Goal: Task Accomplishment & Management: Manage account settings

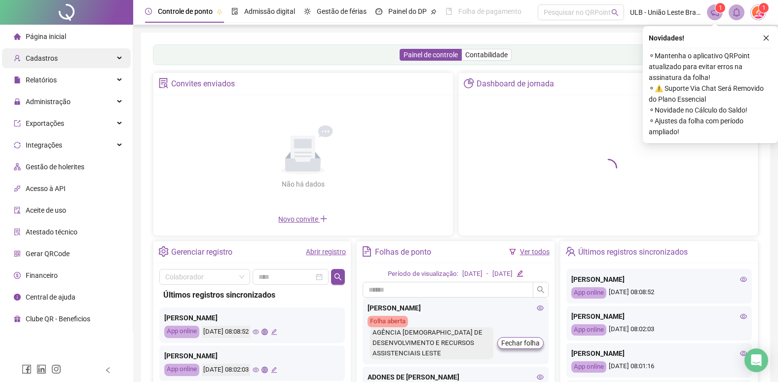
click at [48, 54] on span "Cadastros" at bounding box center [42, 58] width 32 height 8
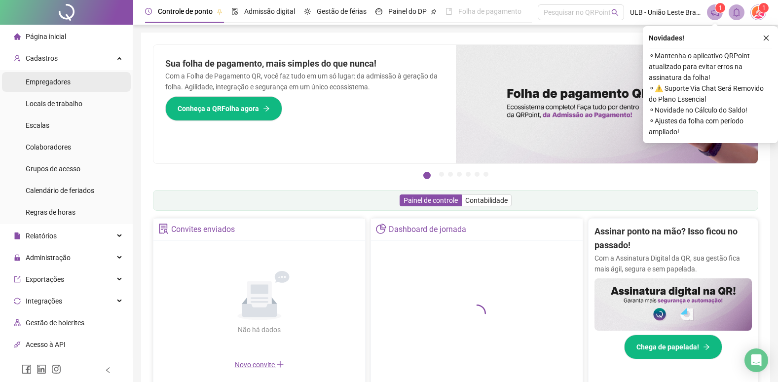
click at [65, 80] on span "Empregadores" at bounding box center [48, 82] width 45 height 8
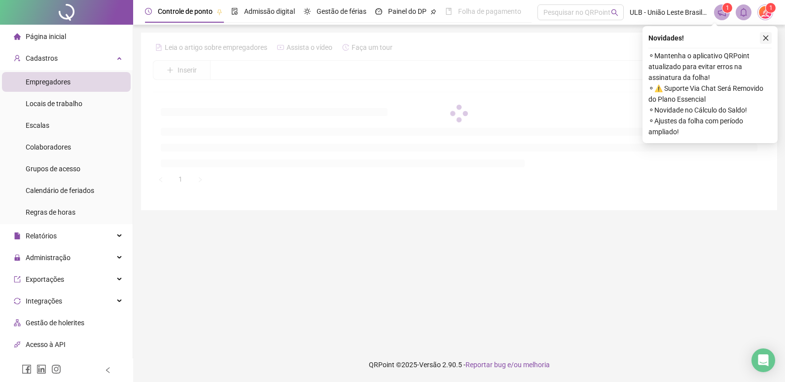
click at [766, 37] on icon "close" at bounding box center [765, 38] width 7 height 7
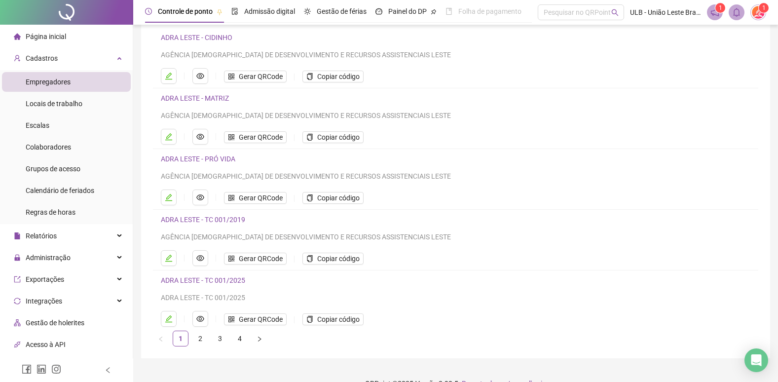
scroll to position [95, 0]
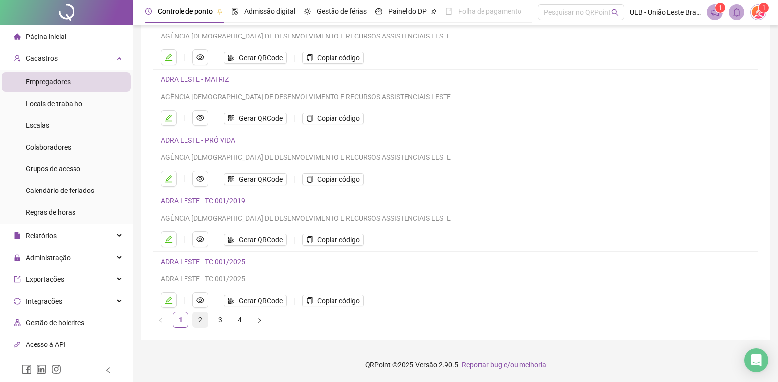
click at [200, 321] on link "2" at bounding box center [200, 319] width 15 height 15
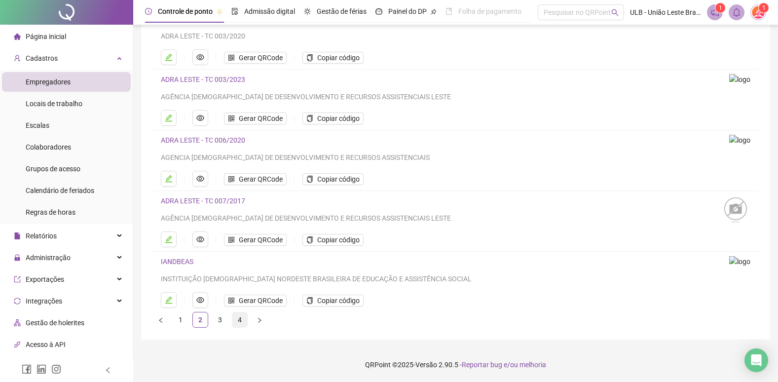
click at [237, 317] on link "4" at bounding box center [239, 319] width 15 height 15
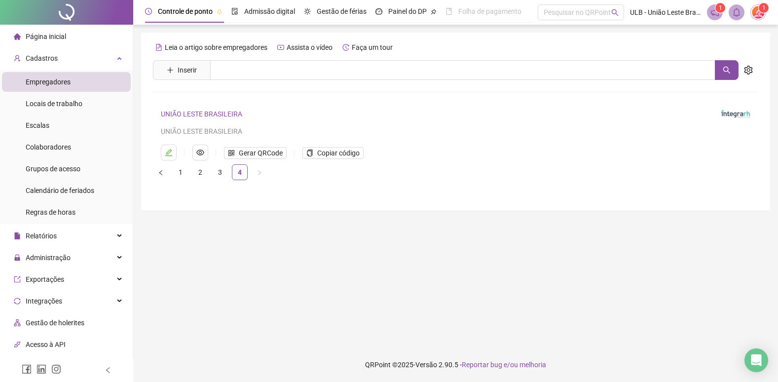
scroll to position [0, 0]
click at [248, 154] on span "Gerar QRCode" at bounding box center [261, 152] width 44 height 11
click at [66, 150] on span "Colaboradores" at bounding box center [48, 147] width 45 height 8
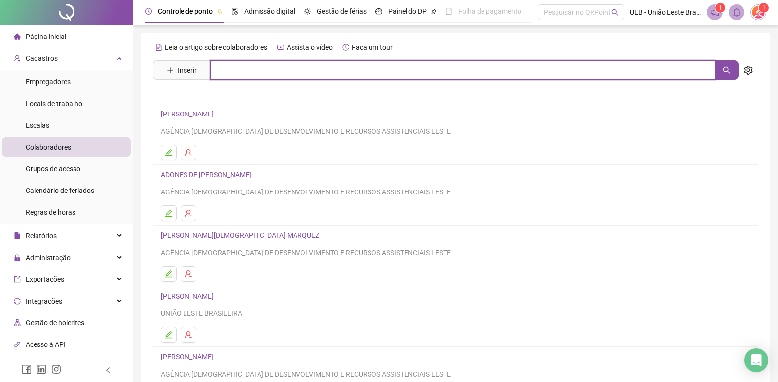
click at [222, 65] on input "text" at bounding box center [462, 70] width 505 height 20
type input "******"
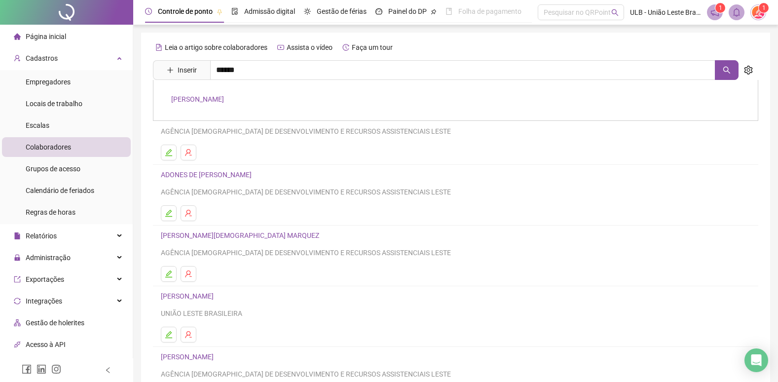
click at [230, 104] on div "[PERSON_NAME]" at bounding box center [455, 100] width 605 height 41
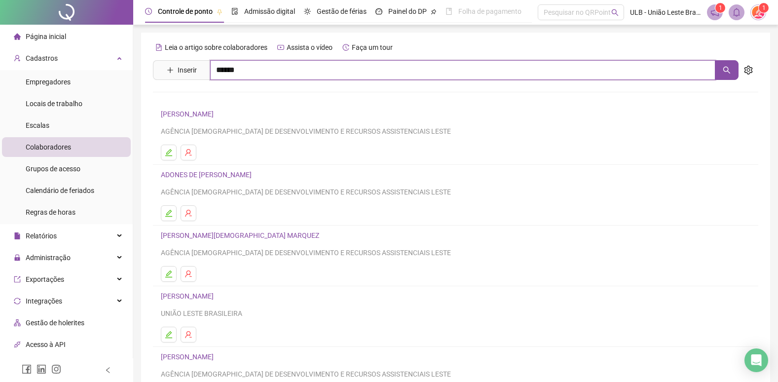
click at [230, 79] on input "******" at bounding box center [462, 70] width 505 height 20
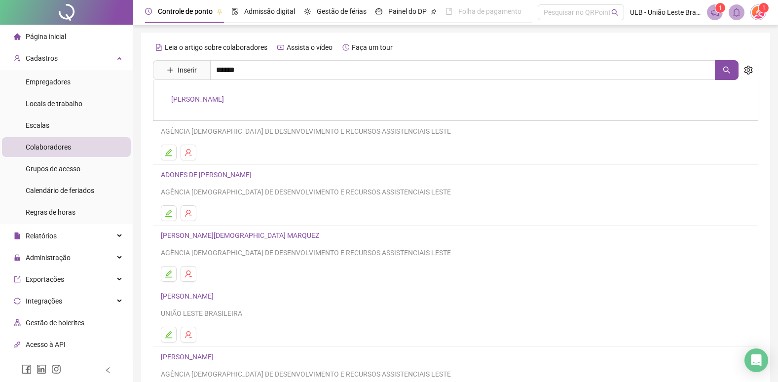
click at [224, 97] on link "[PERSON_NAME]" at bounding box center [197, 99] width 53 height 8
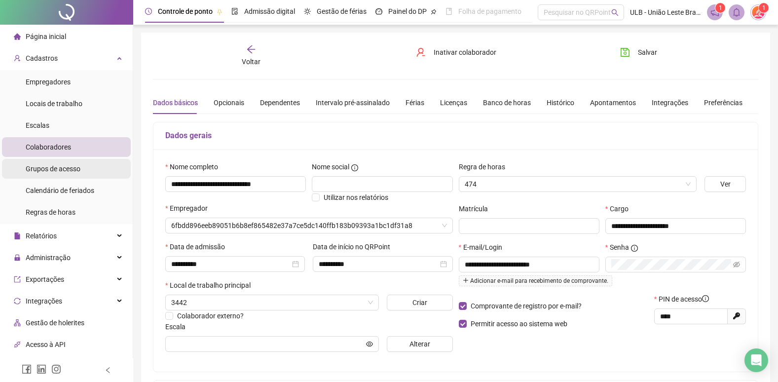
type input "********"
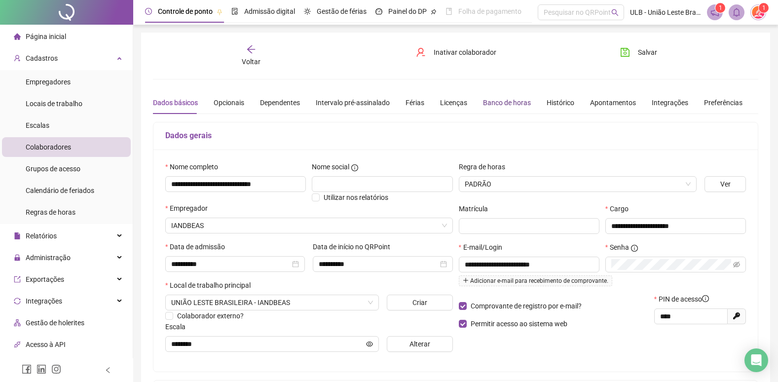
click at [483, 103] on div "Banco de horas" at bounding box center [507, 102] width 48 height 11
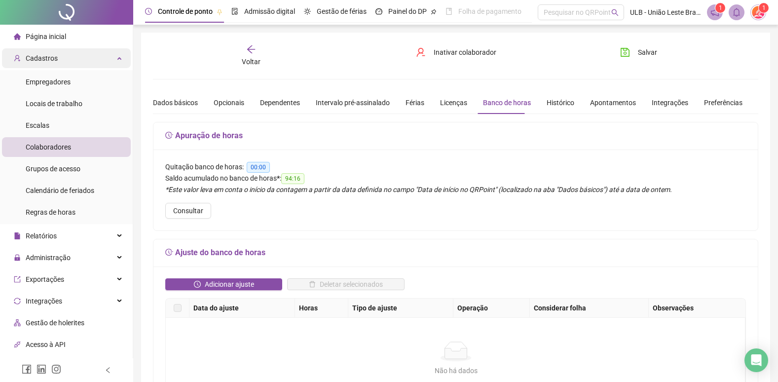
click at [31, 64] on span "Cadastros" at bounding box center [36, 58] width 44 height 20
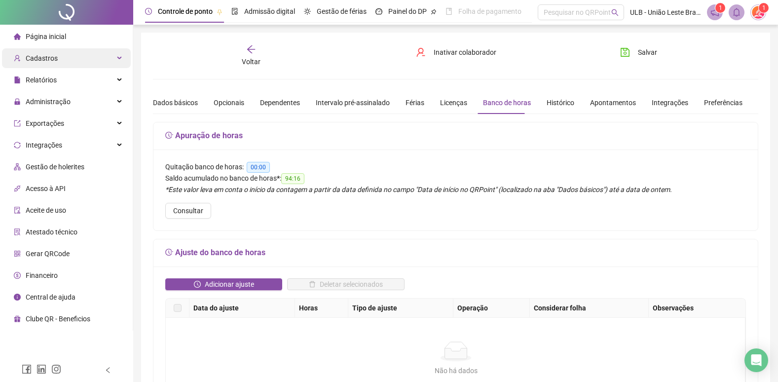
click at [31, 63] on span "Cadastros" at bounding box center [36, 58] width 44 height 20
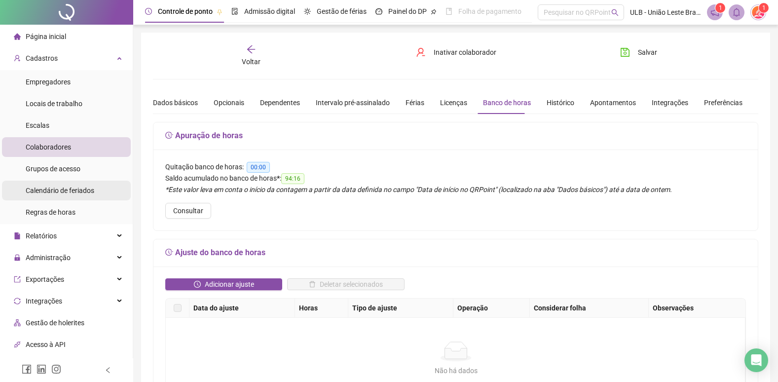
click at [82, 193] on span "Calendário de feriados" at bounding box center [60, 190] width 69 height 8
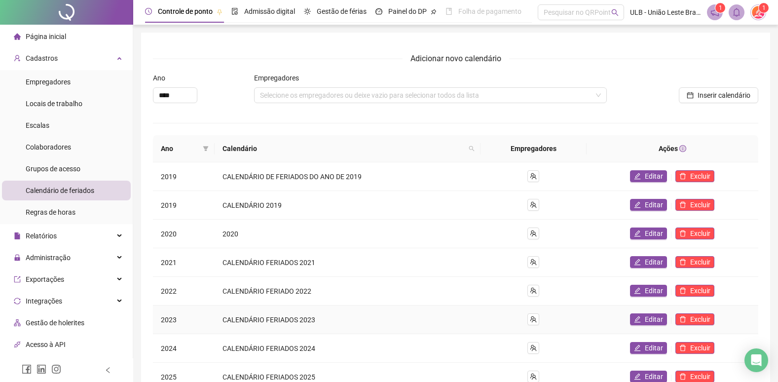
scroll to position [95, 0]
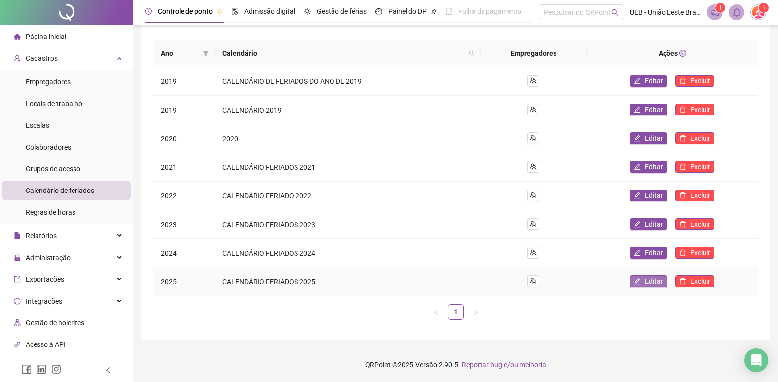
click at [646, 281] on span "Editar" at bounding box center [653, 281] width 18 height 11
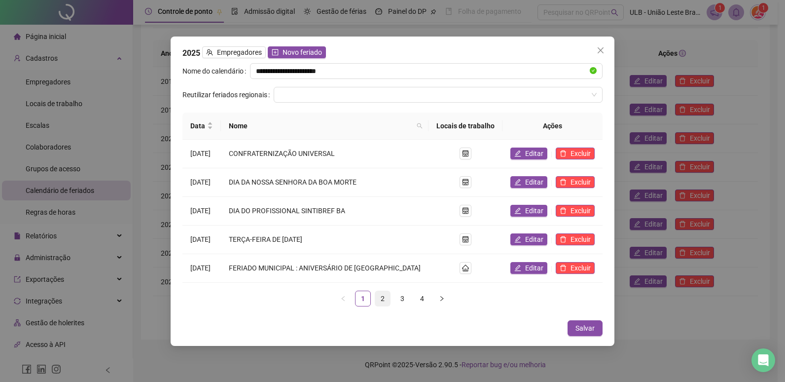
click at [377, 293] on link "2" at bounding box center [382, 298] width 15 height 15
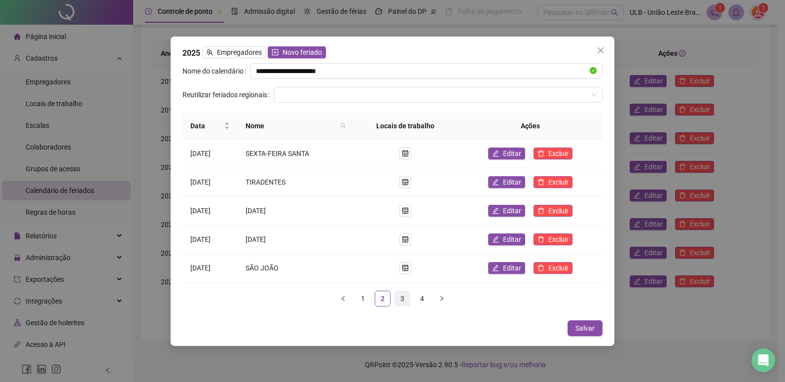
click at [397, 298] on link "3" at bounding box center [402, 298] width 15 height 15
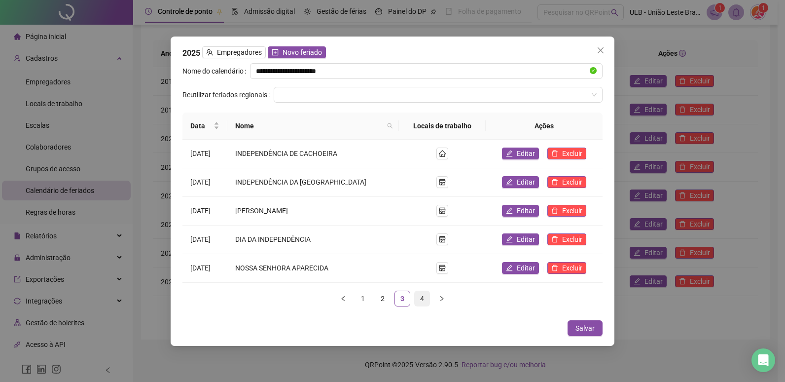
click at [417, 298] on link "4" at bounding box center [422, 298] width 15 height 15
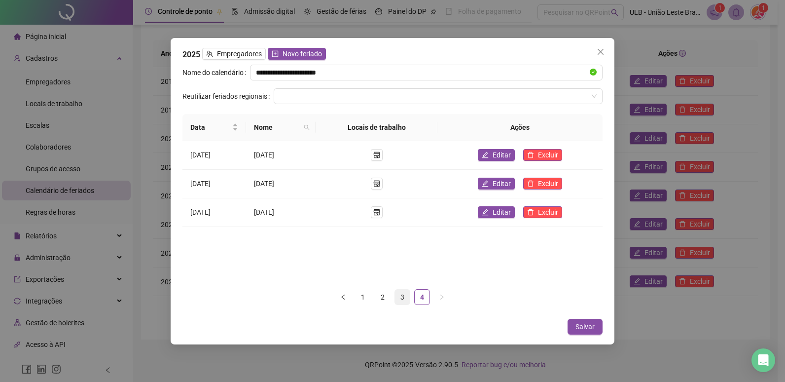
click at [398, 296] on link "3" at bounding box center [402, 296] width 15 height 15
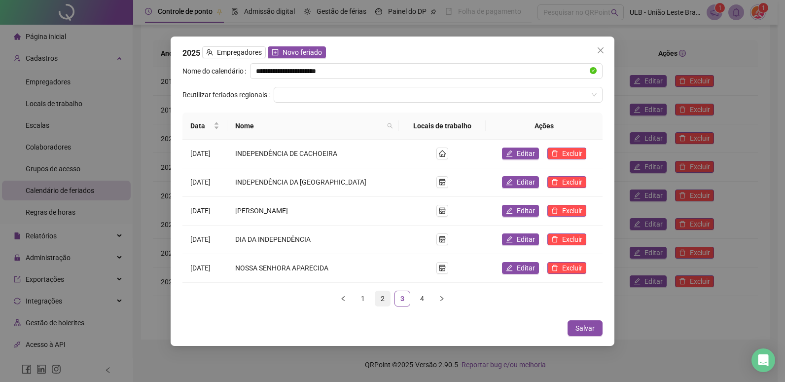
click at [380, 295] on link "2" at bounding box center [382, 298] width 15 height 15
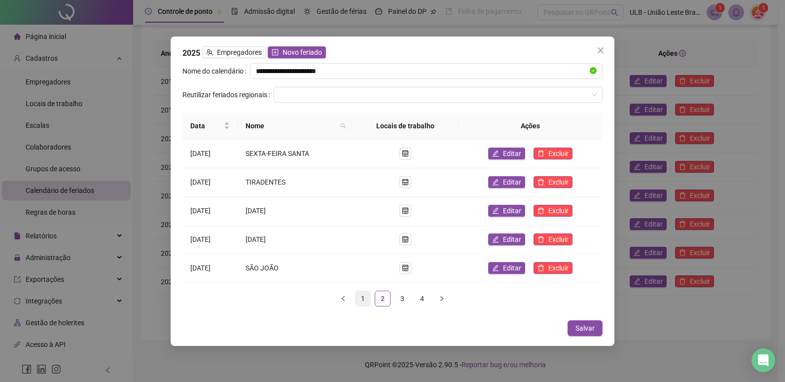
click at [369, 295] on link "1" at bounding box center [363, 298] width 15 height 15
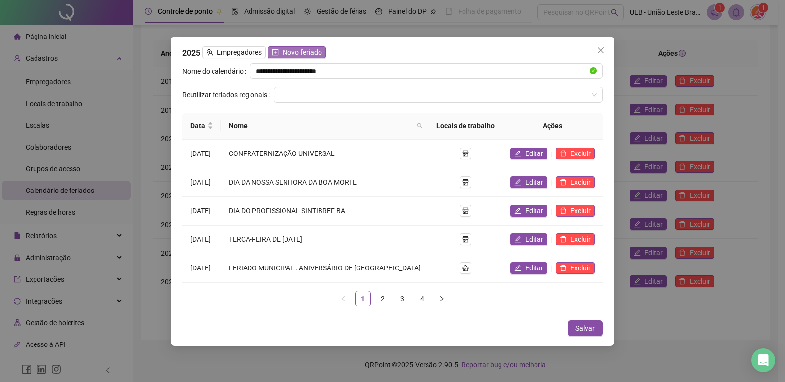
click at [285, 50] on span "Novo feriado" at bounding box center [302, 52] width 39 height 11
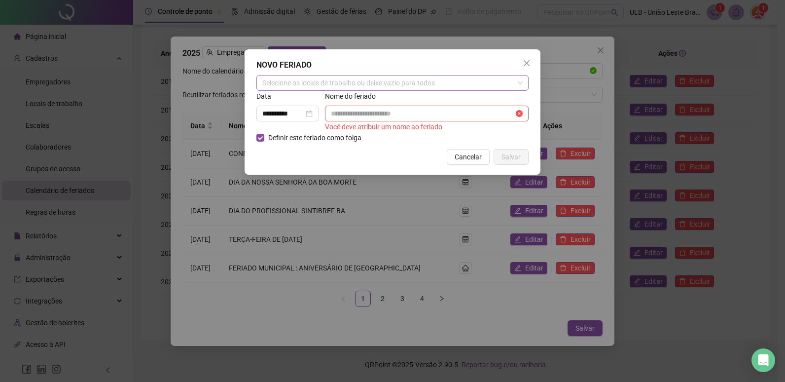
click at [291, 82] on div "Selecione os locais de trabalho ou deixe vazio para todos" at bounding box center [392, 83] width 272 height 16
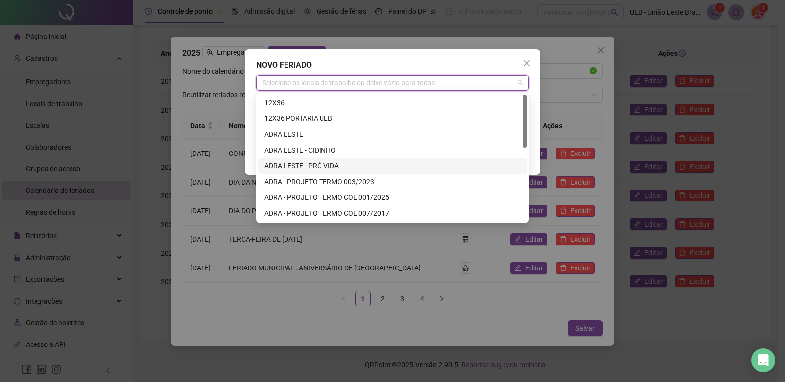
click at [332, 170] on div "ADRA LESTE - PRÓ VIDA" at bounding box center [392, 165] width 256 height 11
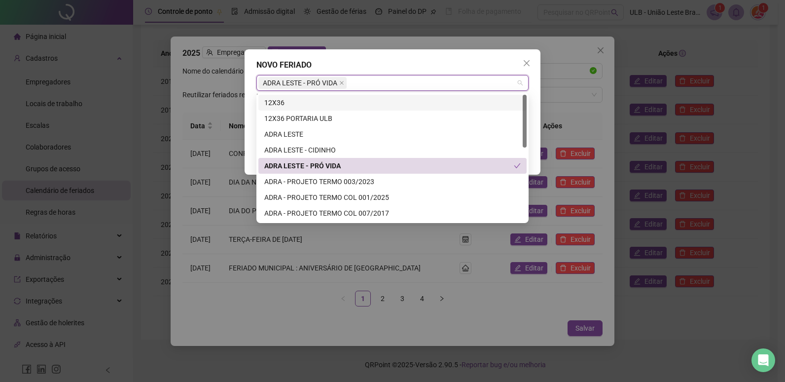
click at [534, 107] on div "**********" at bounding box center [393, 111] width 296 height 125
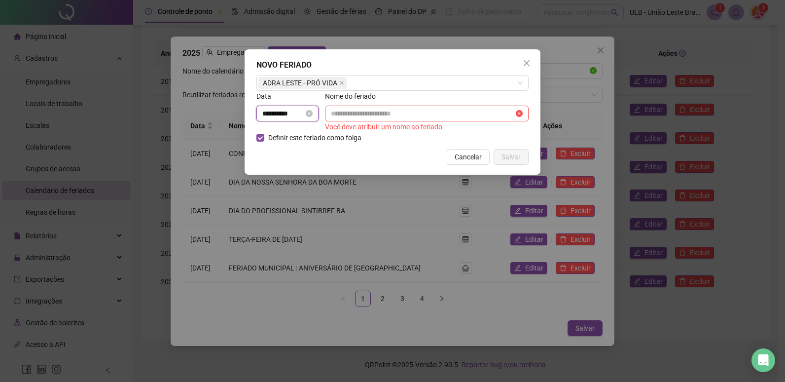
click at [267, 117] on input "**********" at bounding box center [282, 113] width 41 height 11
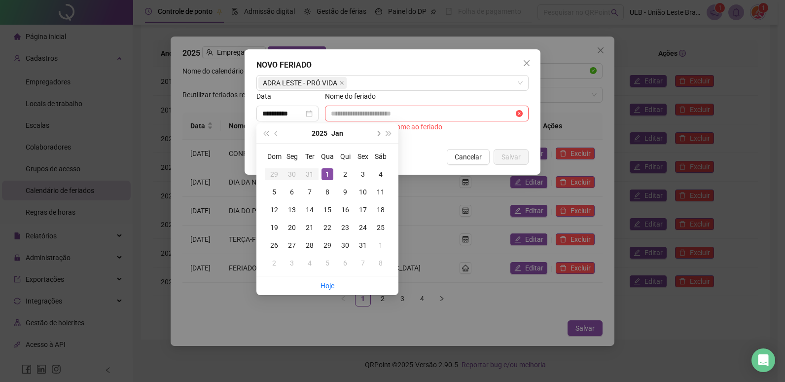
click at [377, 134] on span "next-year" at bounding box center [377, 133] width 5 height 5
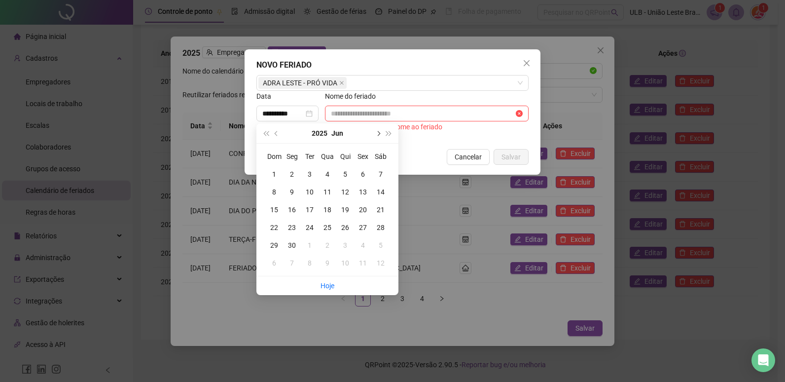
click at [377, 134] on span "next-year" at bounding box center [377, 133] width 5 height 5
click at [278, 130] on button "prev-year" at bounding box center [276, 133] width 11 height 20
type input "**********"
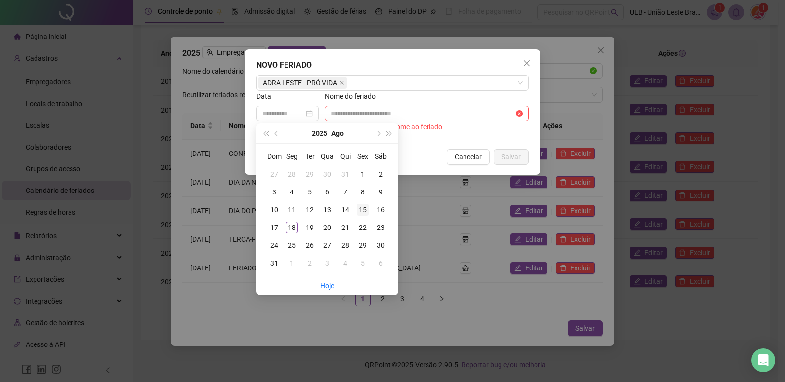
click at [362, 208] on div "15" at bounding box center [363, 210] width 12 height 12
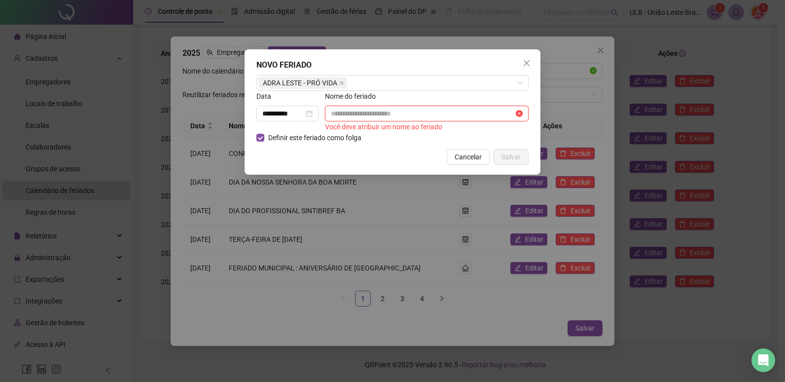
click at [364, 117] on input "text" at bounding box center [422, 113] width 183 height 11
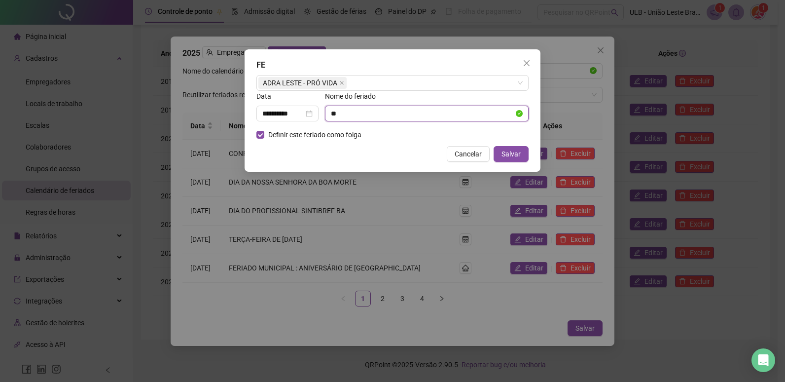
type input "*"
type input "**********"
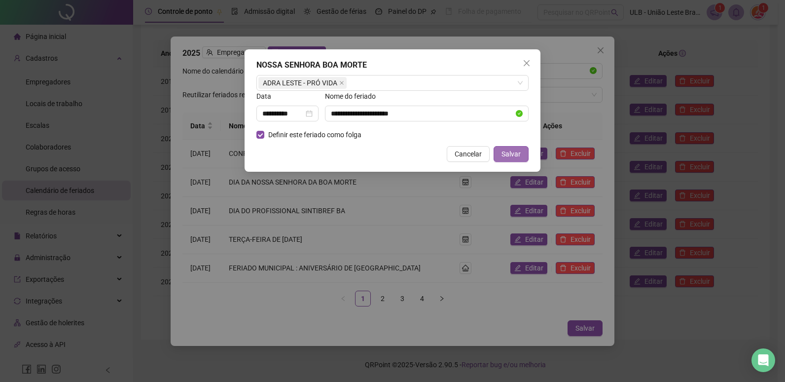
click at [516, 151] on span "Salvar" at bounding box center [510, 153] width 19 height 11
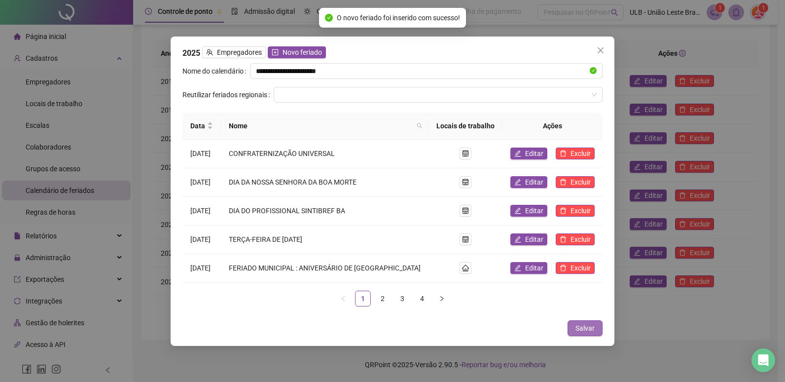
click at [586, 330] on span "Salvar" at bounding box center [584, 327] width 19 height 11
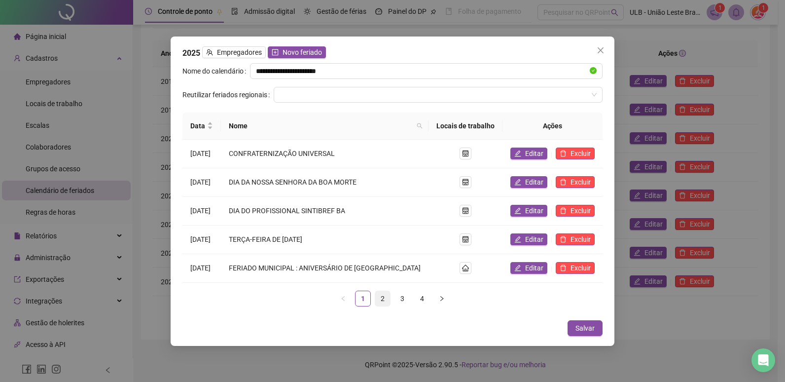
click at [384, 300] on link "2" at bounding box center [382, 298] width 15 height 15
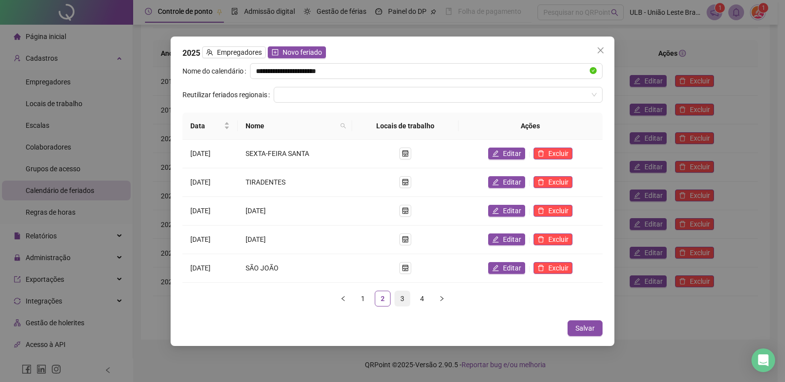
click at [402, 300] on link "3" at bounding box center [402, 298] width 15 height 15
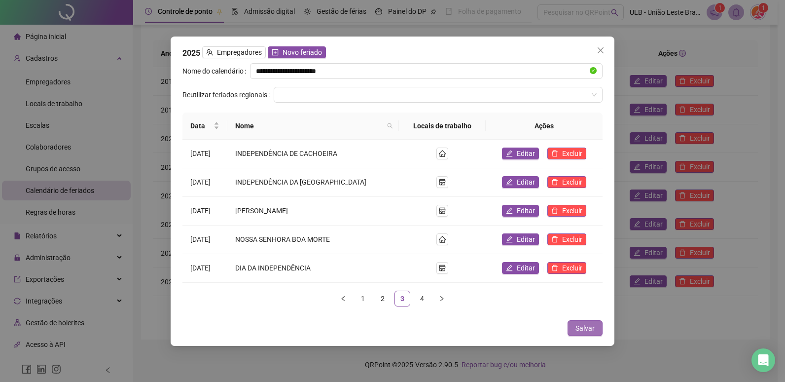
click at [592, 327] on span "Salvar" at bounding box center [584, 327] width 19 height 11
click at [605, 48] on span "Close" at bounding box center [601, 50] width 16 height 8
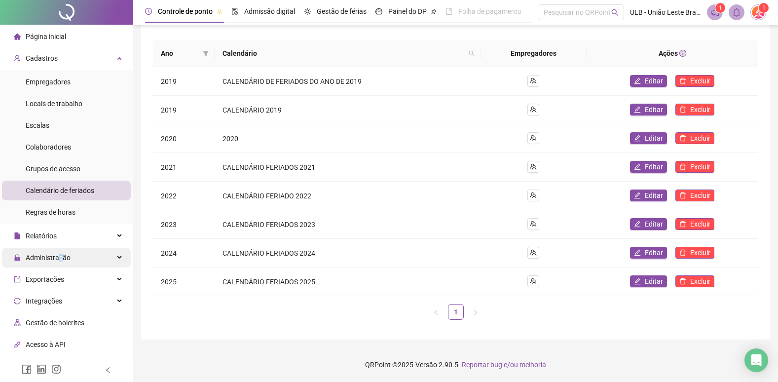
click at [60, 253] on span "Administração" at bounding box center [48, 257] width 45 height 8
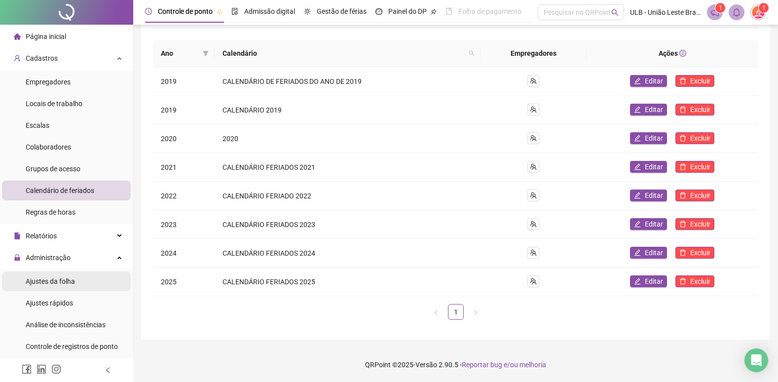
drag, startPoint x: 60, startPoint y: 253, endPoint x: 70, endPoint y: 283, distance: 31.2
click at [70, 283] on span "Ajustes da folha" at bounding box center [50, 281] width 49 height 8
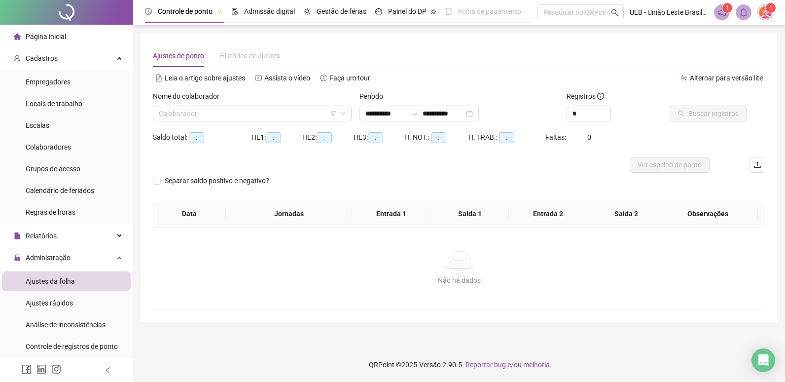
type input "**********"
click at [215, 109] on input "search" at bounding box center [248, 113] width 178 height 15
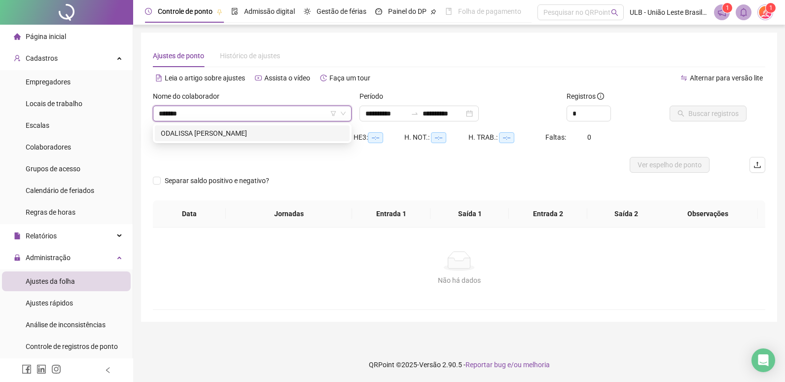
type input "********"
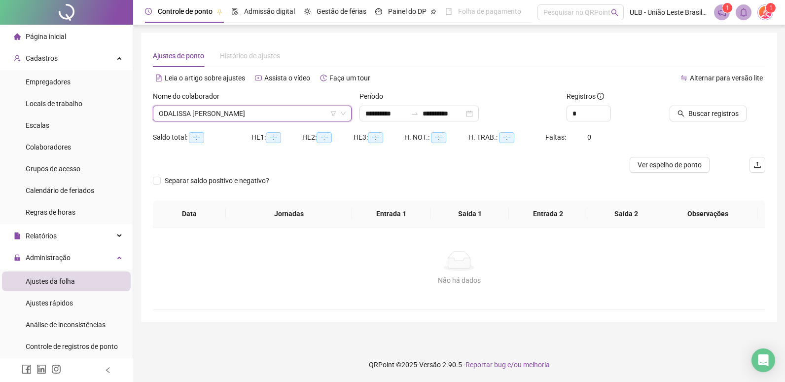
click at [685, 122] on div "Buscar registros" at bounding box center [718, 110] width 104 height 38
click at [684, 117] on button "Buscar registros" at bounding box center [708, 114] width 77 height 16
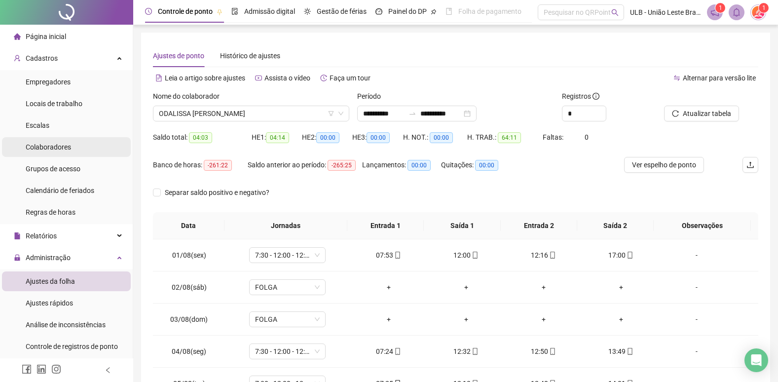
click at [67, 147] on span "Colaboradores" at bounding box center [48, 147] width 45 height 8
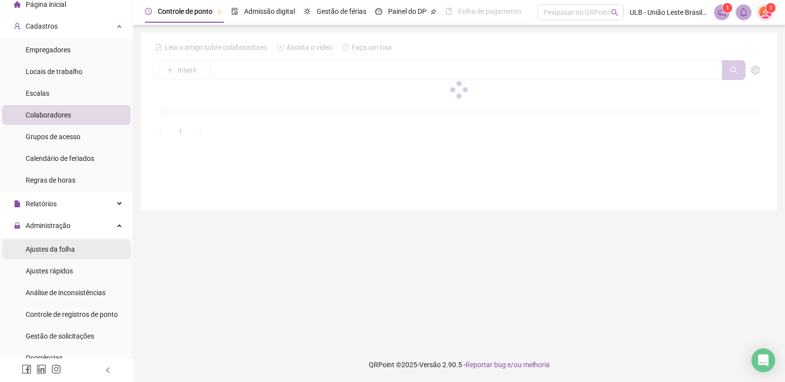
scroll to position [49, 0]
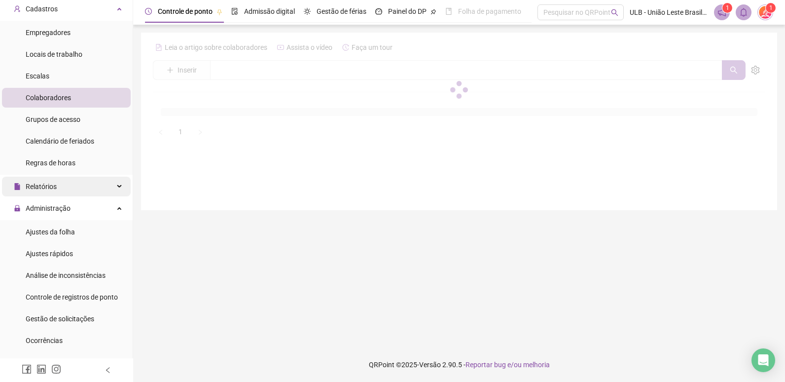
click at [55, 190] on span "Relatórios" at bounding box center [41, 186] width 31 height 8
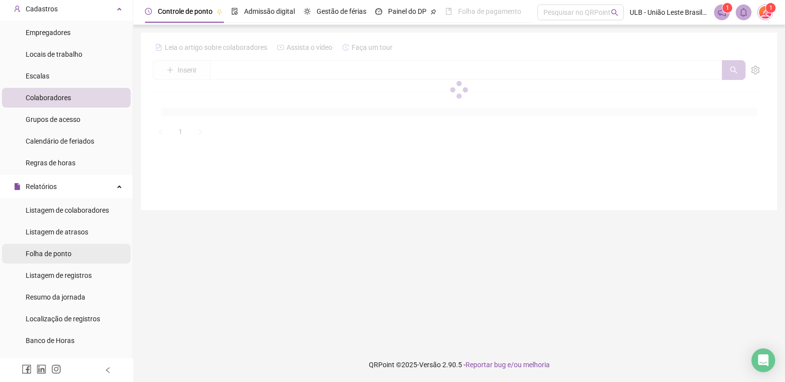
click at [58, 253] on span "Folha de ponto" at bounding box center [49, 254] width 46 height 8
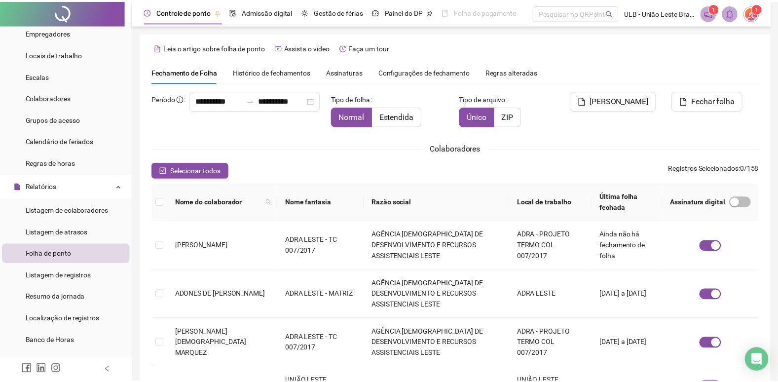
scroll to position [11, 0]
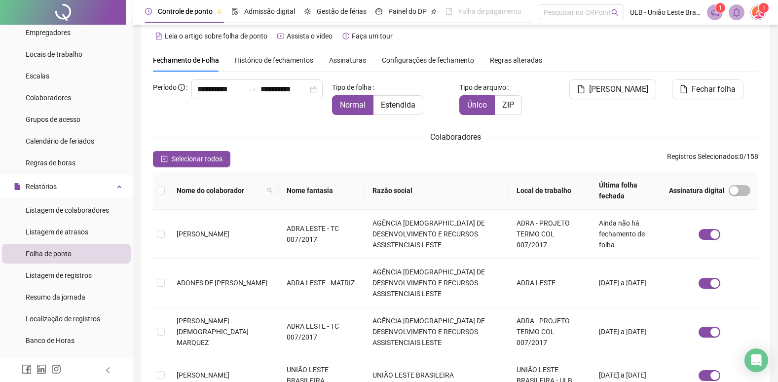
drag, startPoint x: 345, startPoint y: 57, endPoint x: 342, endPoint y: 72, distance: 15.0
click at [345, 57] on span "Assinaturas" at bounding box center [347, 60] width 37 height 7
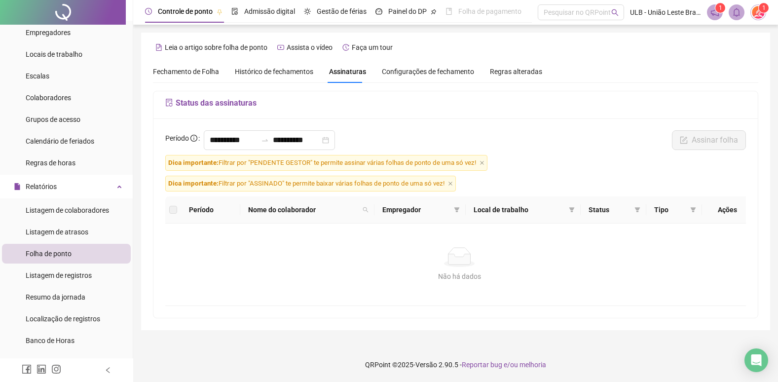
scroll to position [0, 0]
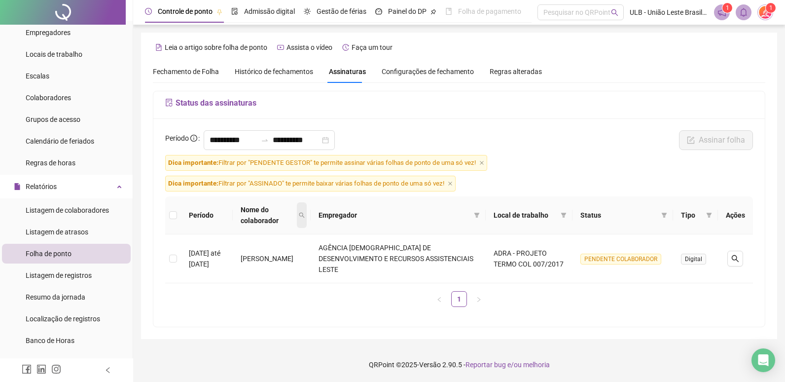
click at [305, 212] on icon "search" at bounding box center [302, 215] width 6 height 6
click at [304, 226] on input "text" at bounding box center [289, 231] width 93 height 16
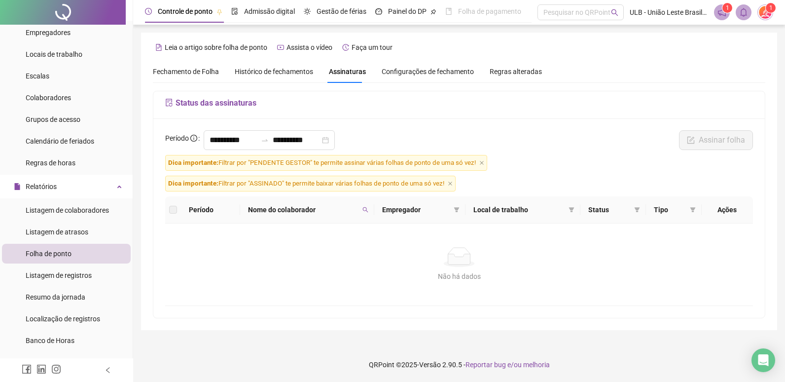
click at [182, 76] on div "Fechamento de Folha" at bounding box center [186, 71] width 66 height 11
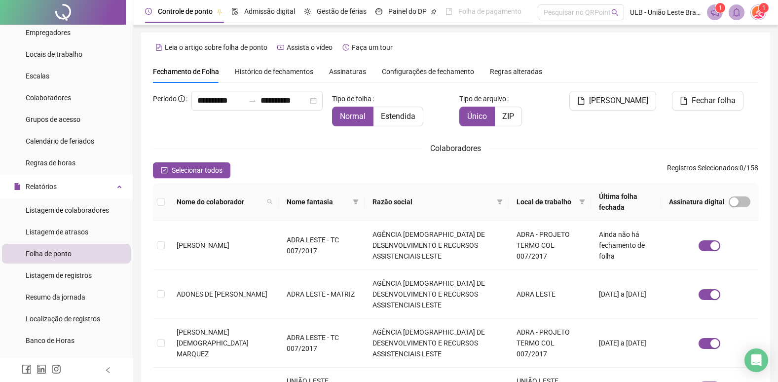
drag, startPoint x: 348, startPoint y: 69, endPoint x: 339, endPoint y: 100, distance: 32.7
click at [348, 69] on span "Assinaturas" at bounding box center [347, 71] width 37 height 7
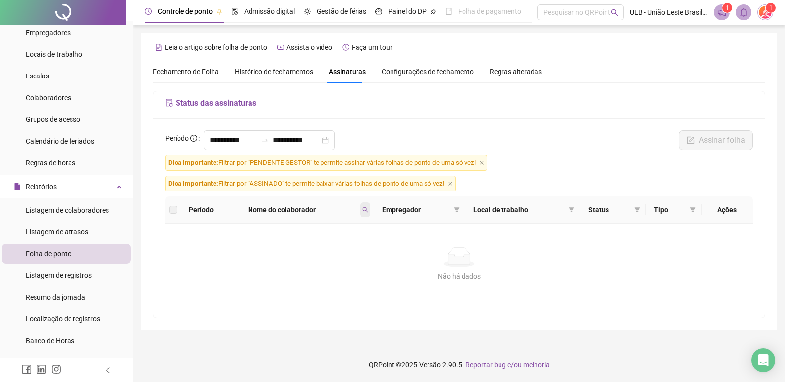
click at [364, 213] on span at bounding box center [365, 209] width 10 height 15
drag, startPoint x: 307, startPoint y: 229, endPoint x: 215, endPoint y: 225, distance: 92.3
click at [215, 225] on body "Página inicial Cadastros Empregadores Locais de trabalho Escalas Colaboradores …" at bounding box center [392, 191] width 785 height 382
type input "****"
click at [368, 211] on icon "search" at bounding box center [365, 210] width 6 height 6
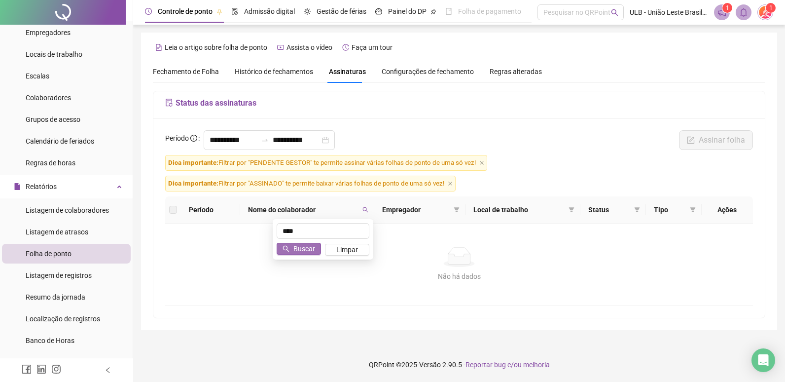
click at [311, 249] on span "Buscar" at bounding box center [304, 248] width 22 height 11
click at [453, 185] on icon "close" at bounding box center [450, 183] width 5 height 5
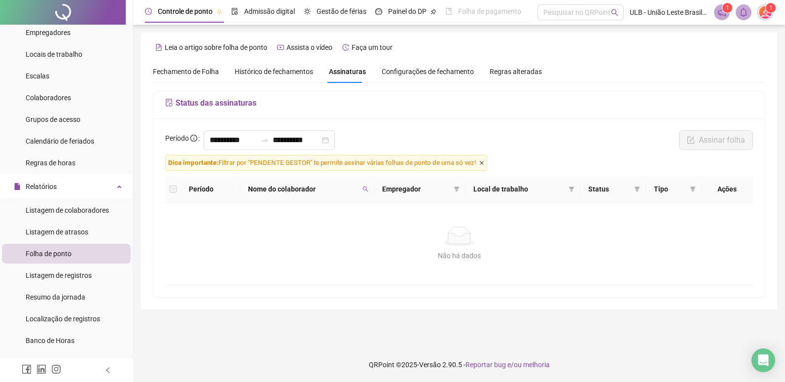
click at [487, 165] on span "Dica importante: Filtrar por "PENDENTE GESTOR" te permite assinar várias folhas…" at bounding box center [326, 163] width 322 height 16
click at [480, 162] on icon "close" at bounding box center [481, 162] width 5 height 5
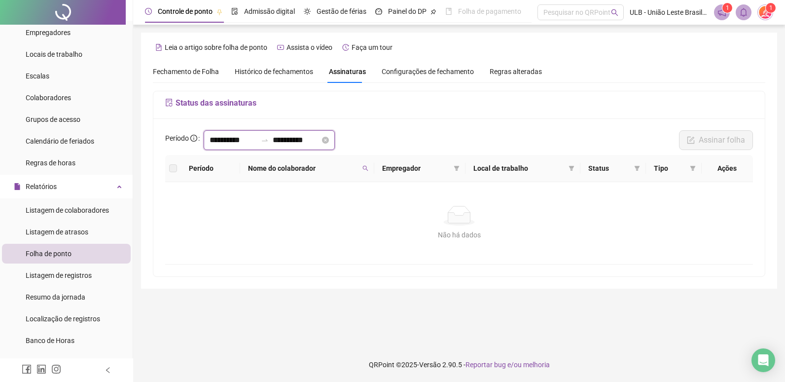
click at [228, 143] on input "**********" at bounding box center [233, 140] width 47 height 12
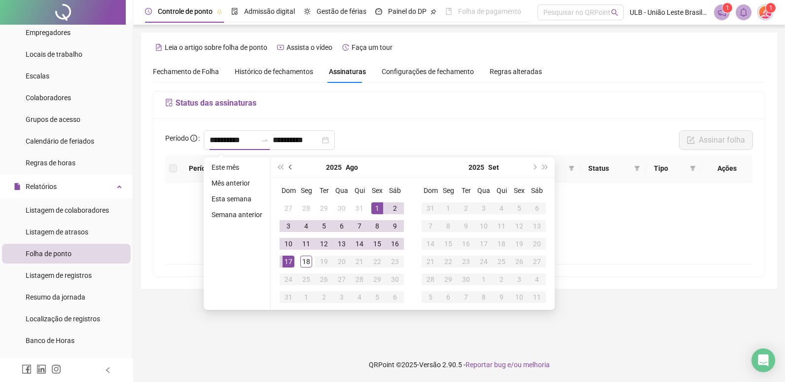
click at [290, 169] on span "prev-year" at bounding box center [291, 167] width 5 height 5
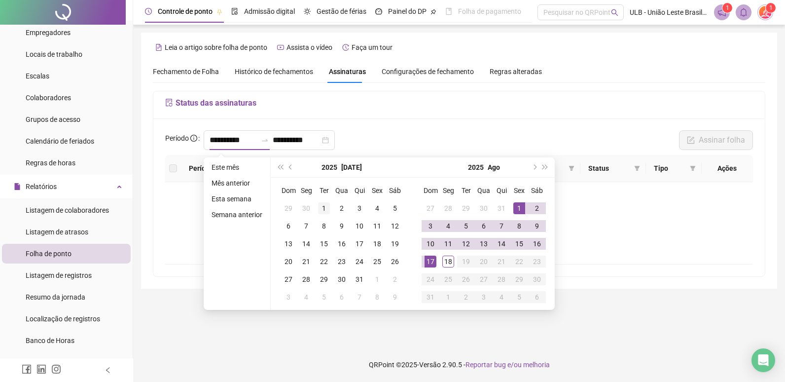
type input "**********"
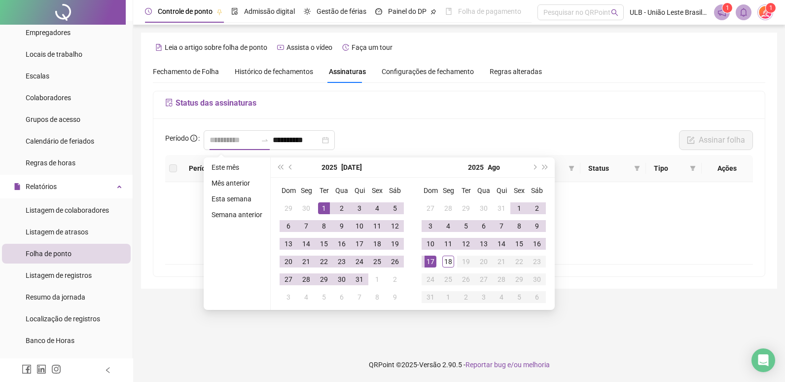
click at [325, 206] on div "1" at bounding box center [324, 208] width 12 height 12
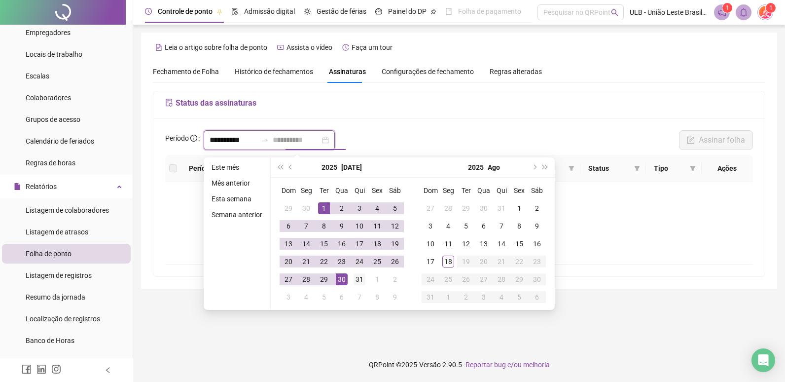
type input "**********"
click at [357, 281] on div "31" at bounding box center [360, 279] width 12 height 12
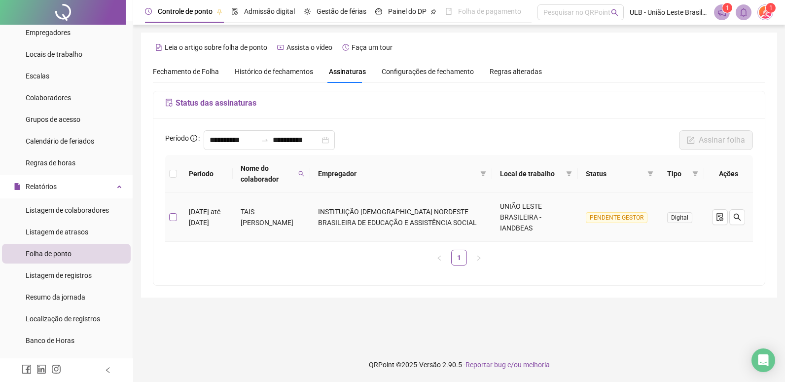
click at [175, 222] on label at bounding box center [173, 217] width 8 height 11
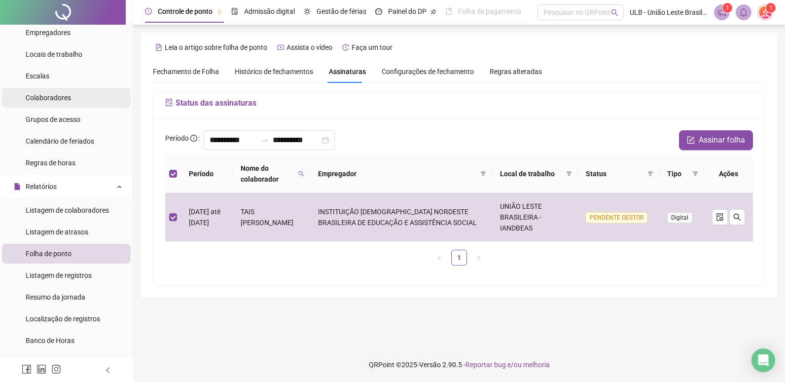
click at [64, 98] on span "Colaboradores" at bounding box center [48, 98] width 45 height 8
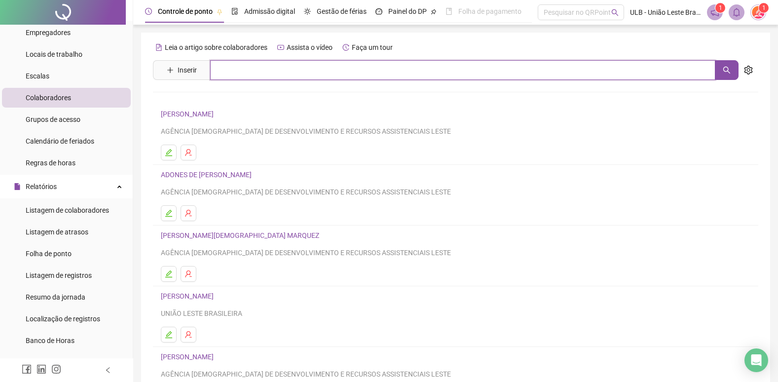
click at [225, 68] on input "text" at bounding box center [462, 70] width 505 height 20
type input "****"
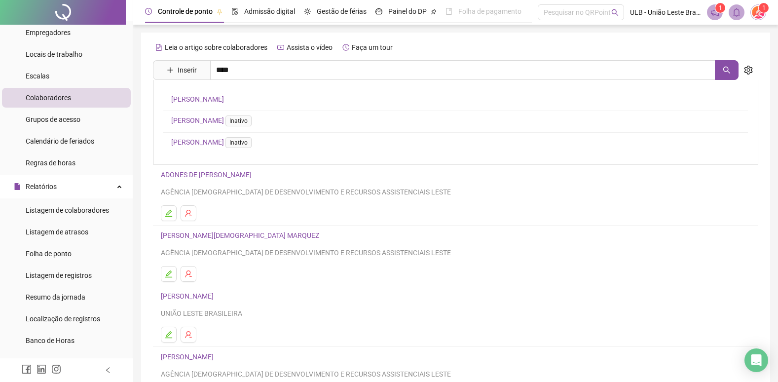
click at [224, 97] on link "[PERSON_NAME]" at bounding box center [197, 99] width 53 height 8
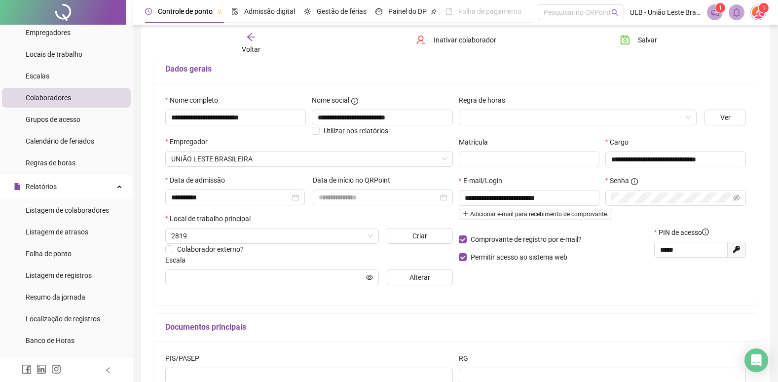
scroll to position [49, 0]
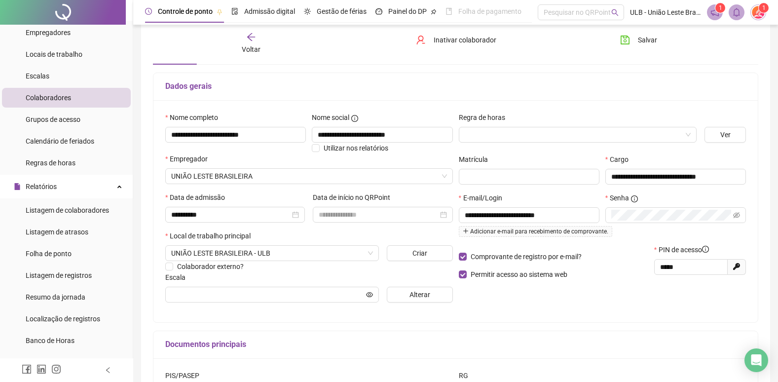
click at [248, 39] on icon "arrow-left" at bounding box center [251, 37] width 10 height 10
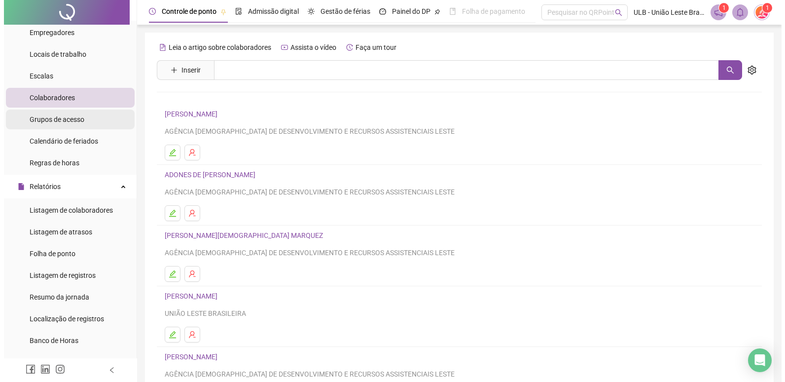
scroll to position [0, 0]
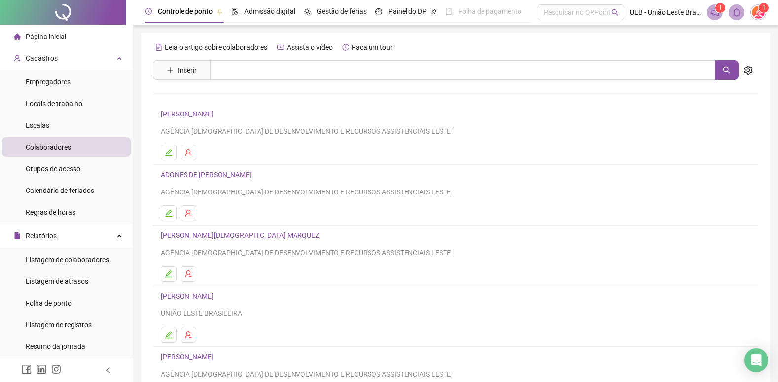
click at [69, 144] on span "Colaboradores" at bounding box center [48, 147] width 45 height 8
click at [216, 72] on input "text" at bounding box center [462, 70] width 505 height 20
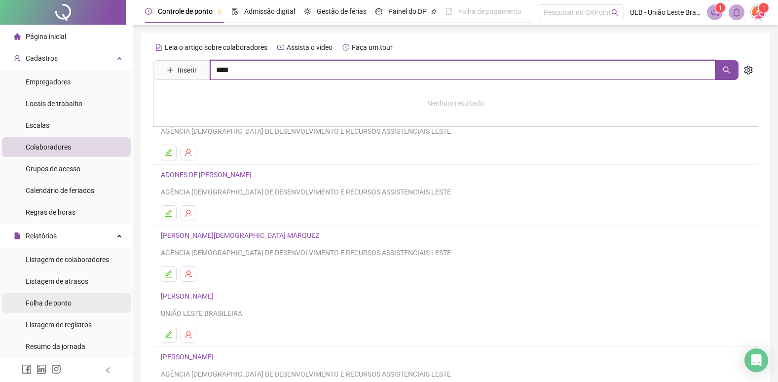
type input "****"
click at [63, 302] on span "Folha de ponto" at bounding box center [49, 303] width 46 height 8
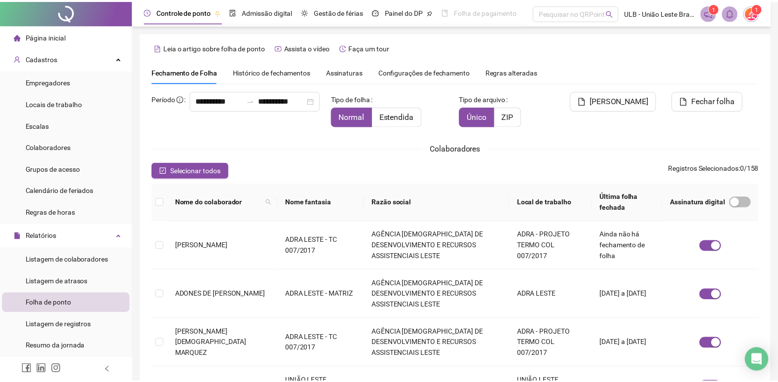
scroll to position [11, 0]
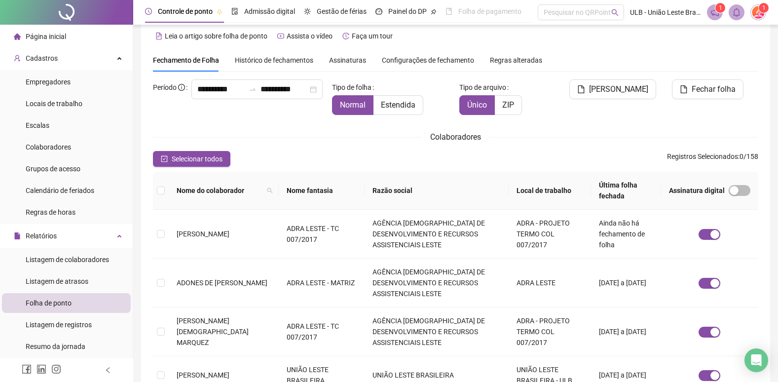
click at [258, 187] on th "Nome do colaborador" at bounding box center [224, 191] width 110 height 38
click at [245, 192] on span "Nome do colaborador" at bounding box center [220, 190] width 86 height 11
click at [267, 188] on icon "search" at bounding box center [269, 190] width 5 height 5
type input "******"
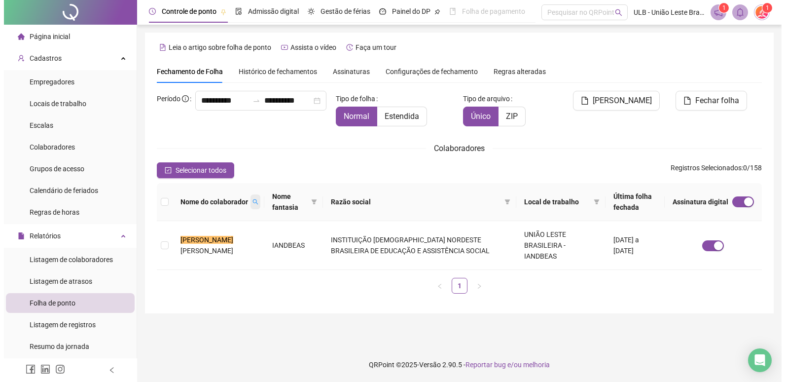
scroll to position [0, 0]
